Goal: Information Seeking & Learning: Learn about a topic

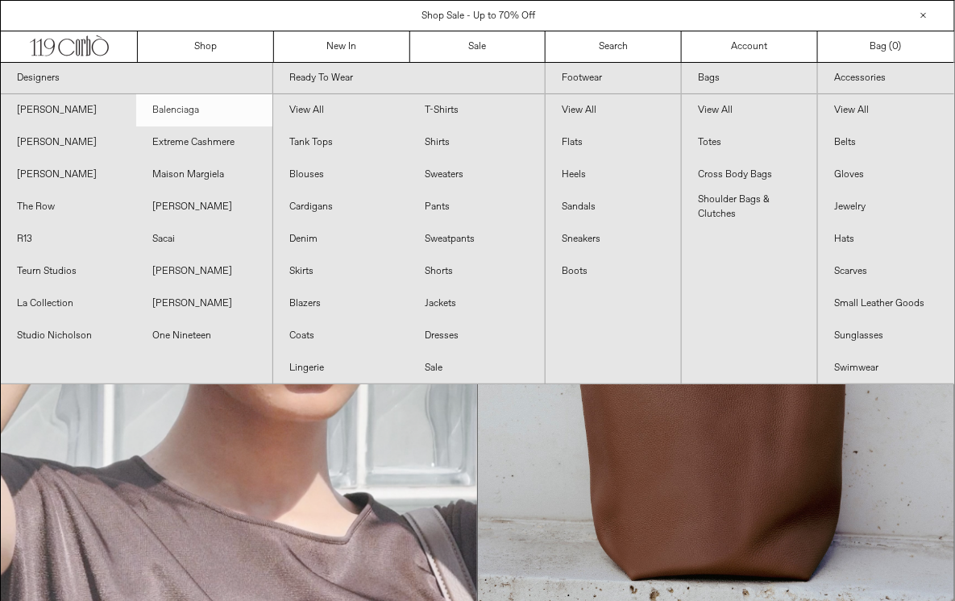
click at [185, 109] on link "Balenciaga" at bounding box center [203, 110] width 135 height 32
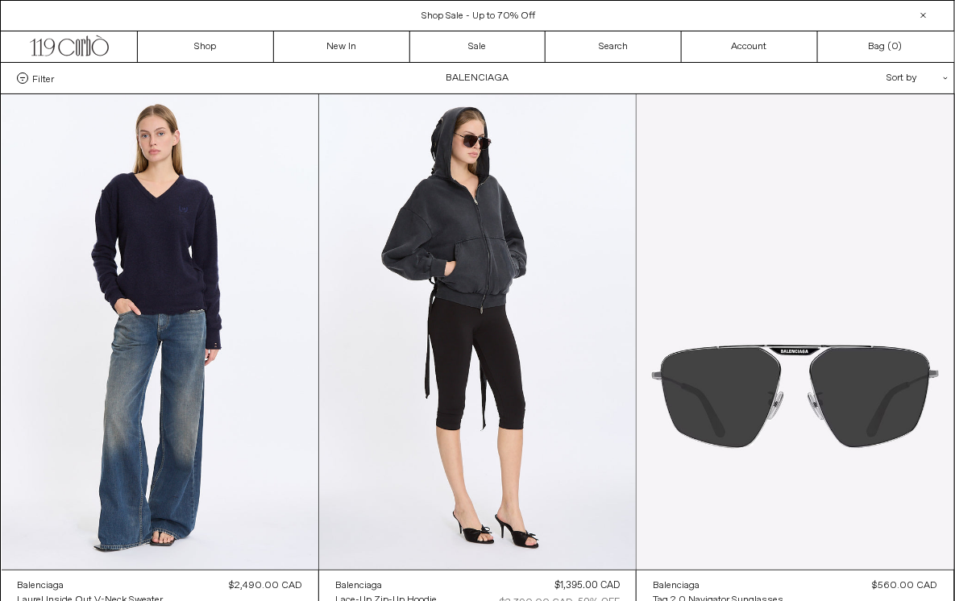
click at [36, 79] on div "Close dialog JOIN OUR MAILING LIST Subscribe to receive 10% off your first purc…" at bounding box center [477, 300] width 955 height 601
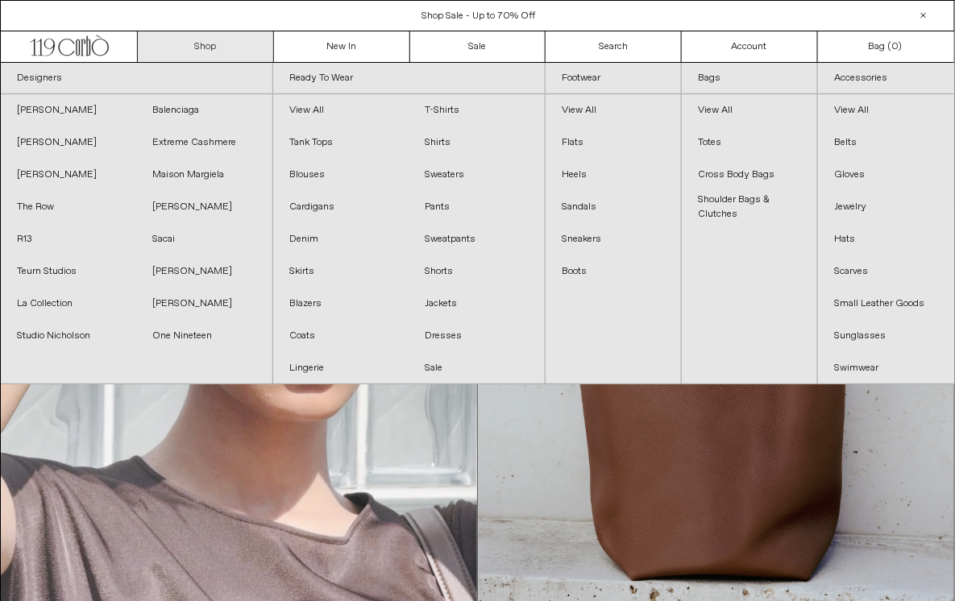
click at [212, 35] on link "Shop" at bounding box center [206, 46] width 136 height 31
click at [200, 58] on link "Shop" at bounding box center [206, 46] width 136 height 31
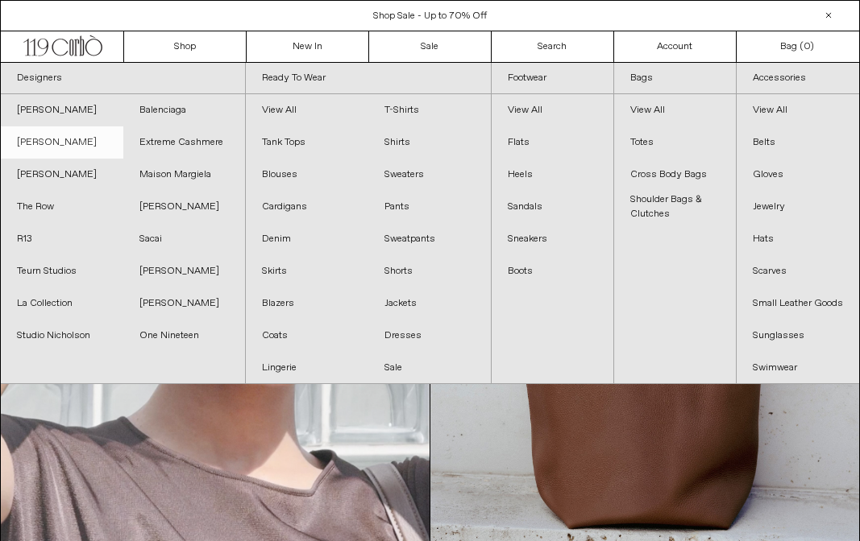
click at [70, 139] on link "[PERSON_NAME]" at bounding box center [62, 142] width 122 height 32
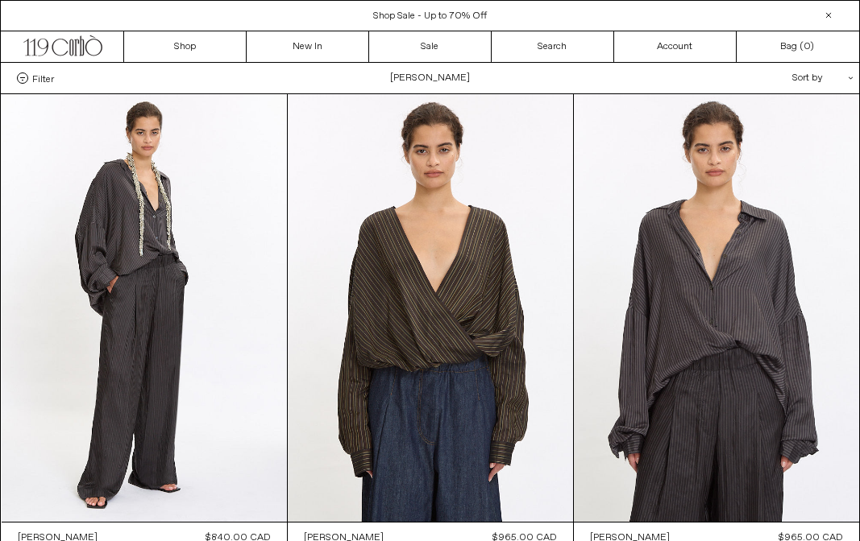
click at [40, 77] on span "Filter" at bounding box center [43, 78] width 22 height 11
click at [0, 0] on select "**********" at bounding box center [0, 0] width 0 height 0
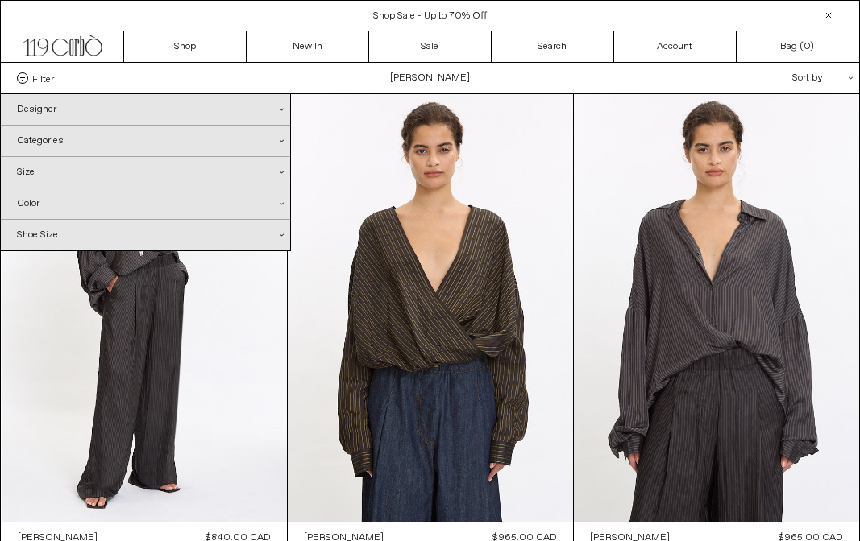
click at [50, 116] on div "Designer .cls-1{fill:#231f20}" at bounding box center [145, 109] width 289 height 31
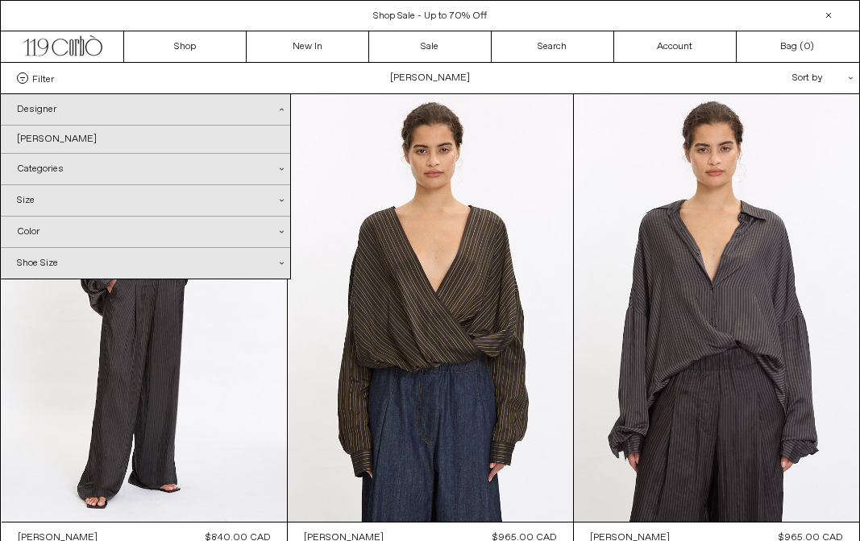
click at [50, 115] on div "Designer .cls-1{fill:#231f20}" at bounding box center [145, 109] width 289 height 31
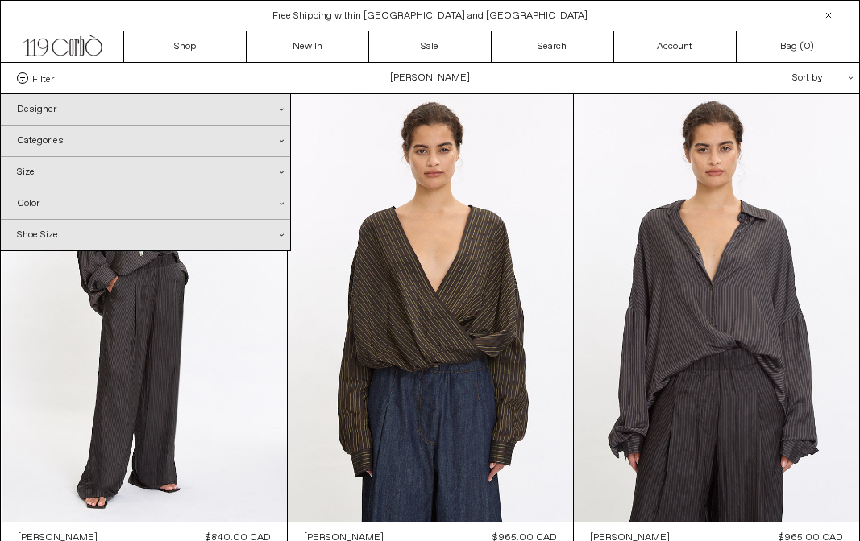
click at [53, 135] on div "Categories .cls-1{fill:#231f20}" at bounding box center [145, 141] width 289 height 31
